Goal: Task Accomplishment & Management: Manage account settings

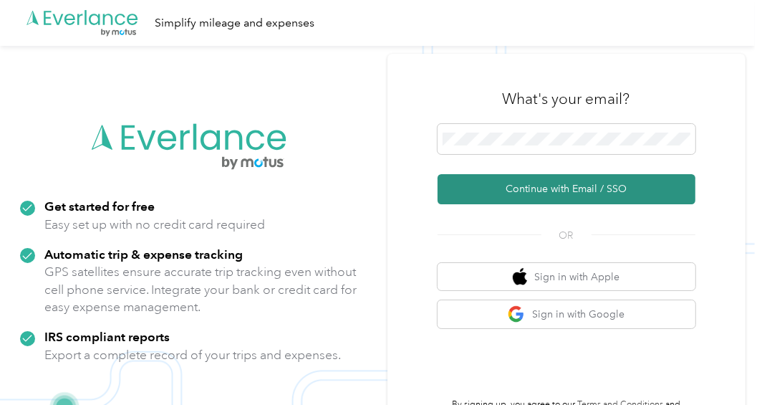
click at [535, 188] on button "Continue with Email / SSO" at bounding box center [567, 189] width 258 height 30
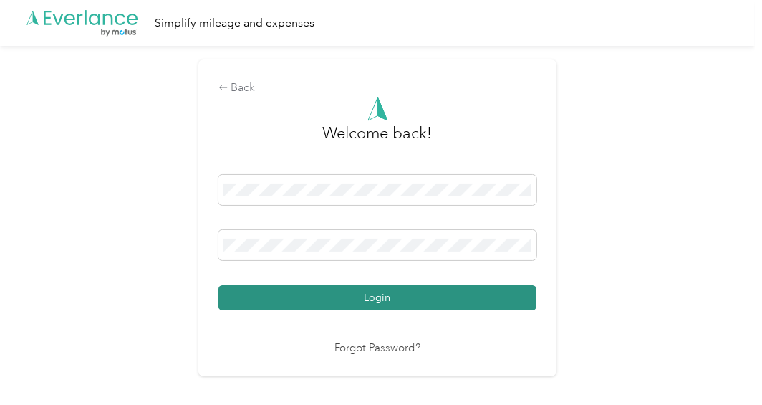
click at [440, 299] on button "Login" at bounding box center [377, 297] width 318 height 25
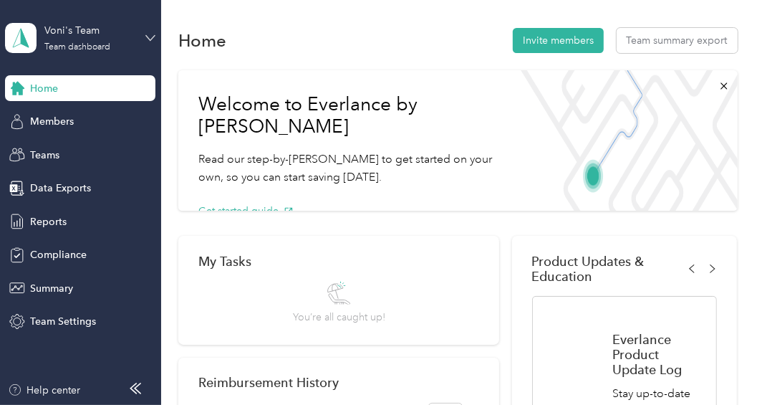
click at [147, 35] on icon at bounding box center [150, 37] width 9 height 5
click at [118, 124] on div "Team dashboard Personal dashboard Log out" at bounding box center [157, 146] width 282 height 90
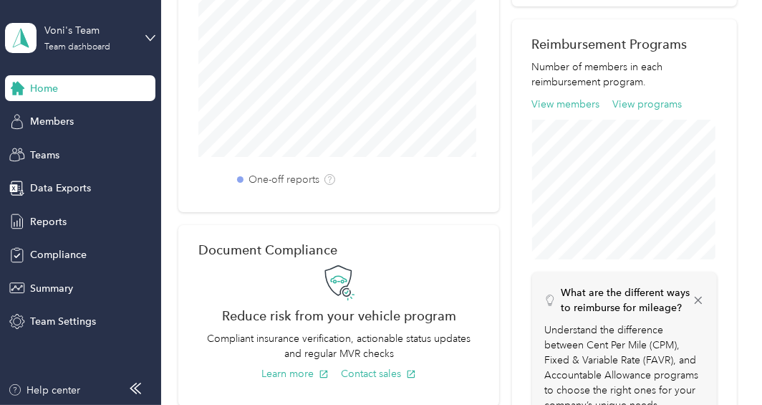
scroll to position [501, 0]
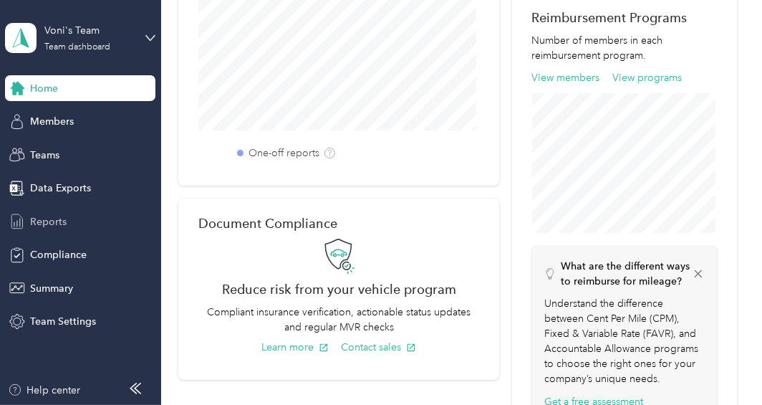
click at [54, 225] on span "Reports" at bounding box center [48, 221] width 37 height 15
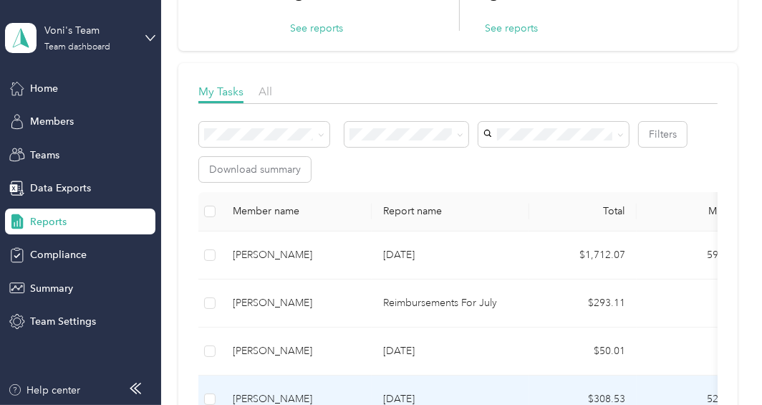
scroll to position [143, 0]
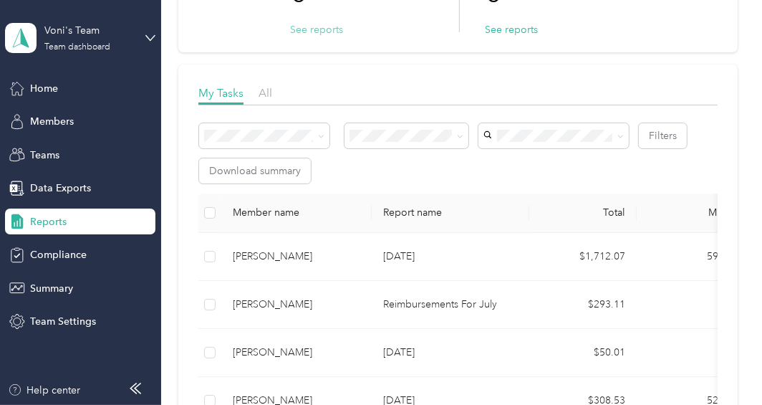
click at [302, 32] on button "See reports" at bounding box center [316, 29] width 53 height 15
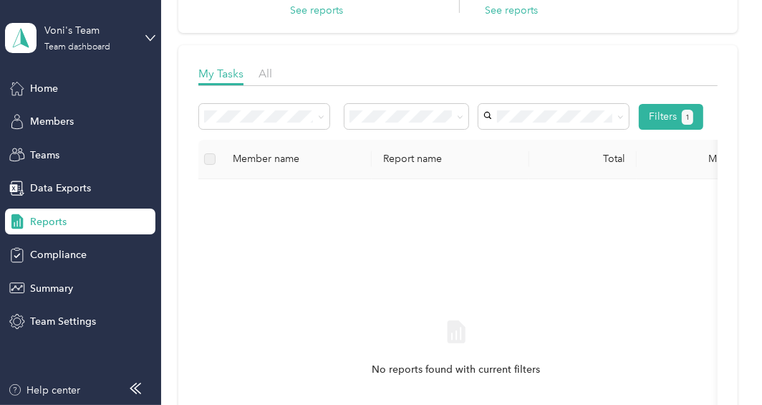
scroll to position [143, 0]
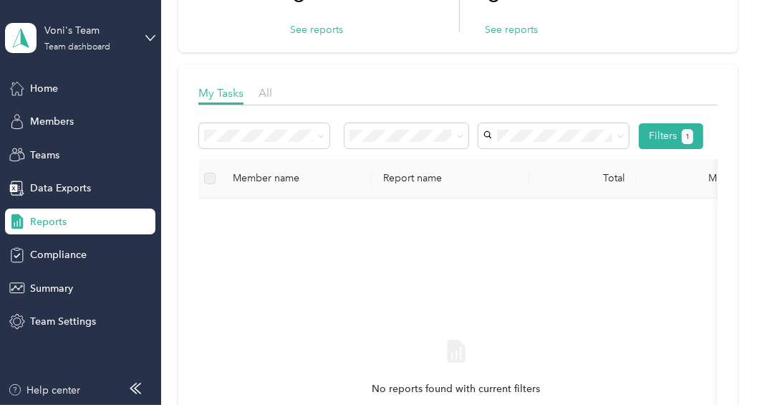
click at [212, 183] on label at bounding box center [209, 179] width 11 height 16
click at [322, 135] on icon at bounding box center [321, 136] width 6 height 6
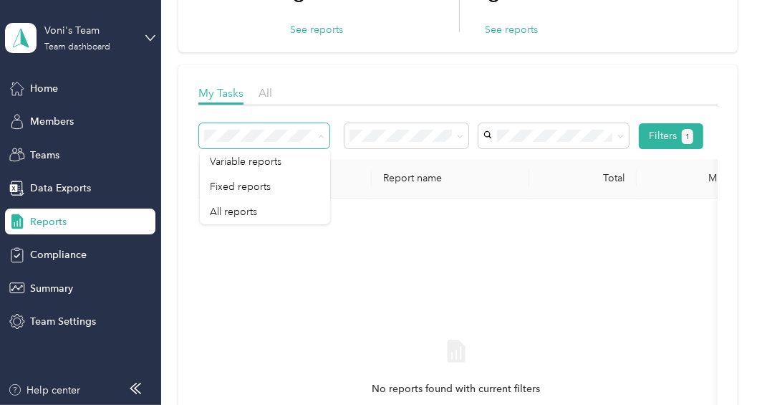
click at [322, 135] on icon at bounding box center [321, 136] width 6 height 6
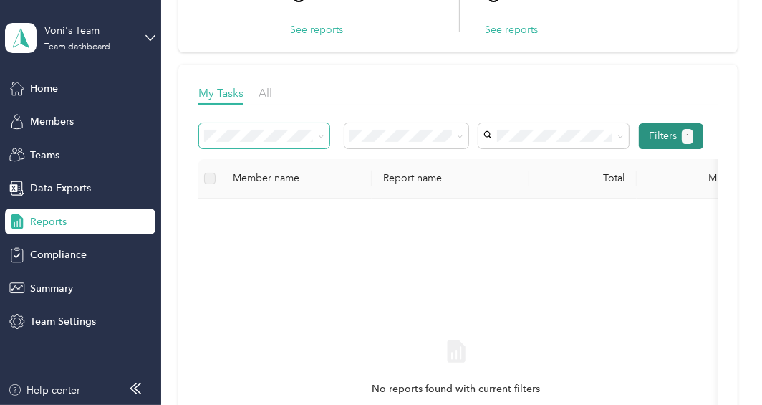
click at [661, 142] on button "Filters 1" at bounding box center [671, 136] width 65 height 26
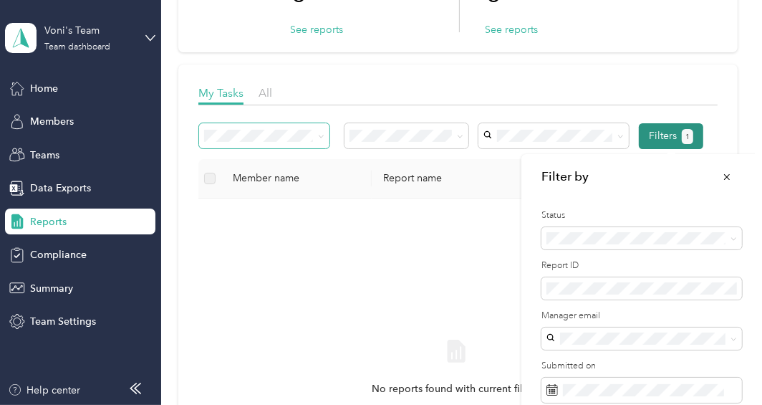
click at [659, 143] on button "Filters 1" at bounding box center [671, 136] width 65 height 26
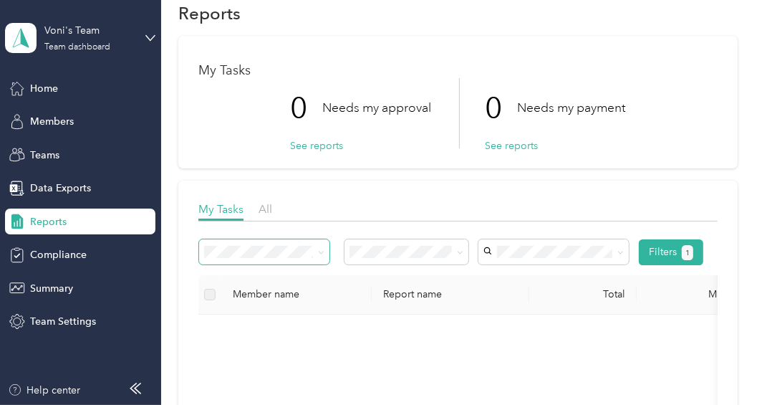
scroll to position [0, 0]
